Goal: Task Accomplishment & Management: Manage account settings

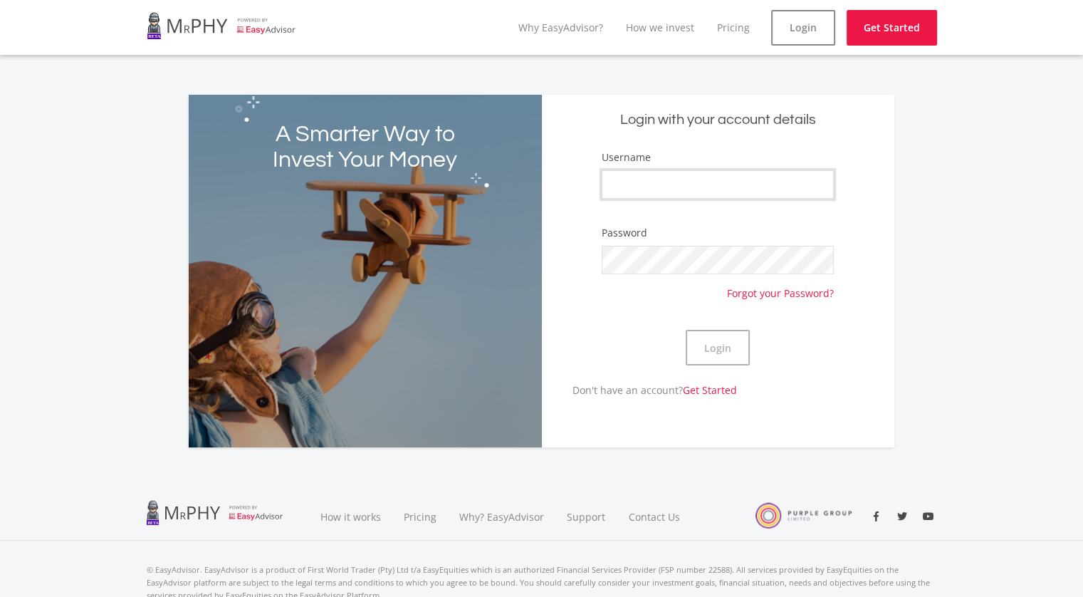
click at [704, 184] on input "Username" at bounding box center [718, 184] width 232 height 28
click at [751, 177] on input "[EMAIL_ADDRESS][DOMAIN_NAME]" at bounding box center [718, 184] width 232 height 28
type input "m"
click at [662, 193] on input "Username" at bounding box center [718, 184] width 232 height 28
click at [950, 252] on div "A Smarter Way to Invest Your Money Login with your account details Username Pas…" at bounding box center [541, 263] width 1083 height 370
